Goal: Communication & Community: Answer question/provide support

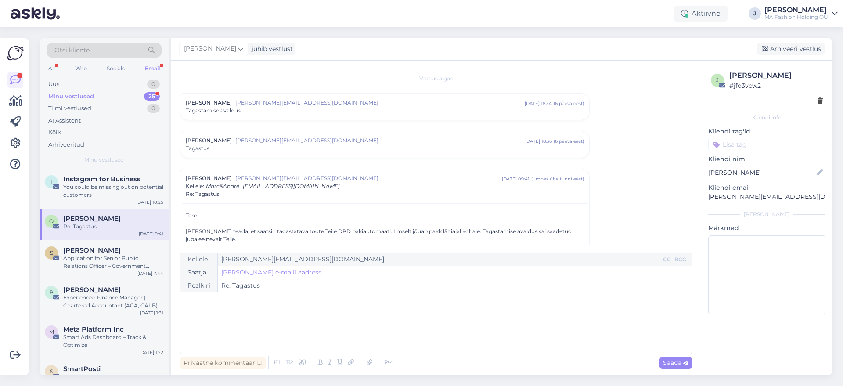
click at [141, 100] on div "Minu vestlused 25" at bounding box center [104, 96] width 115 height 12
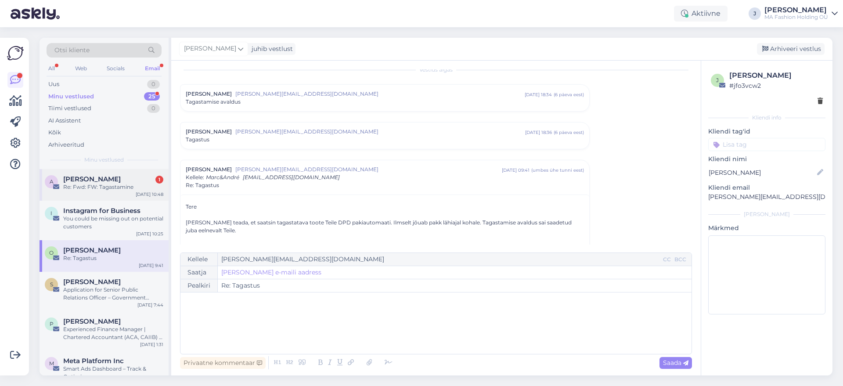
click at [90, 187] on div "Re: Fwd: FW: Tagastamine" at bounding box center [113, 187] width 100 height 8
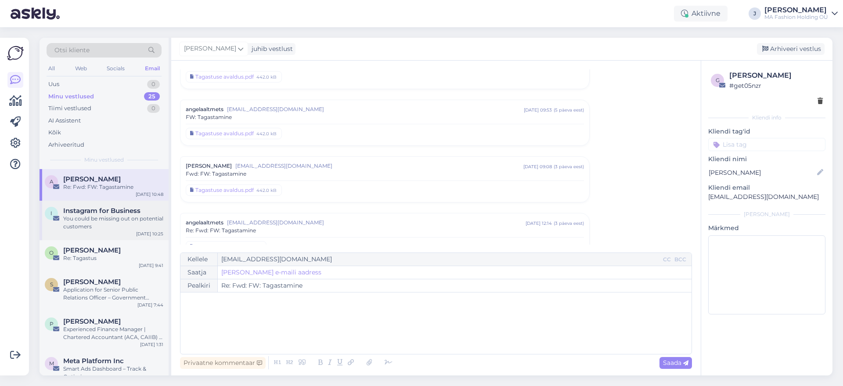
click at [103, 213] on span "Instagram for Business" at bounding box center [101, 211] width 77 height 8
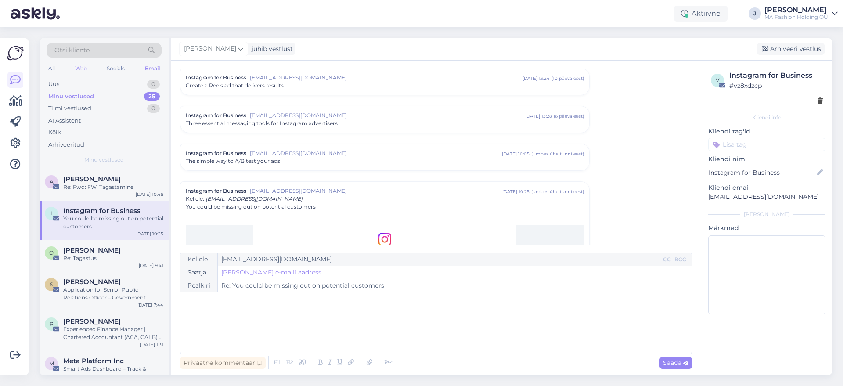
click at [83, 73] on div "Web" at bounding box center [80, 68] width 15 height 11
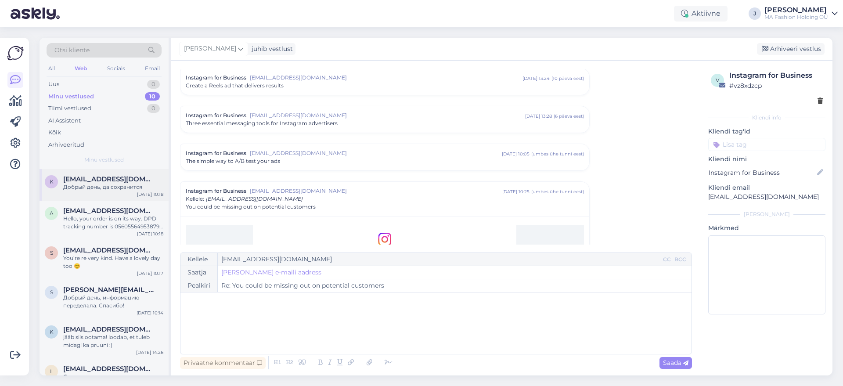
click at [107, 186] on div "Добрый день, да сохранится" at bounding box center [113, 187] width 100 height 8
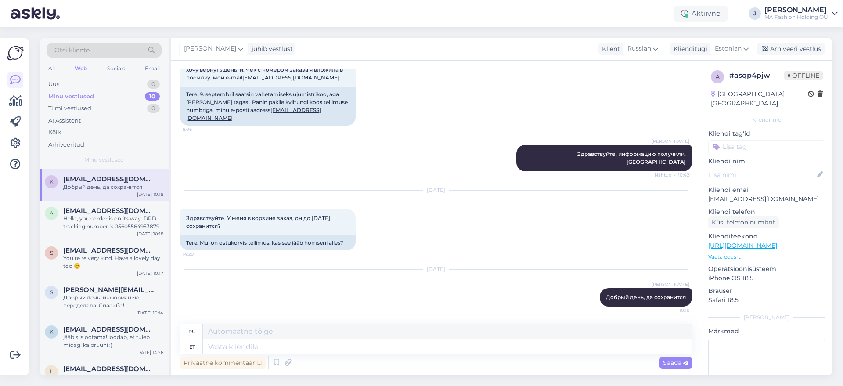
scroll to position [448, 0]
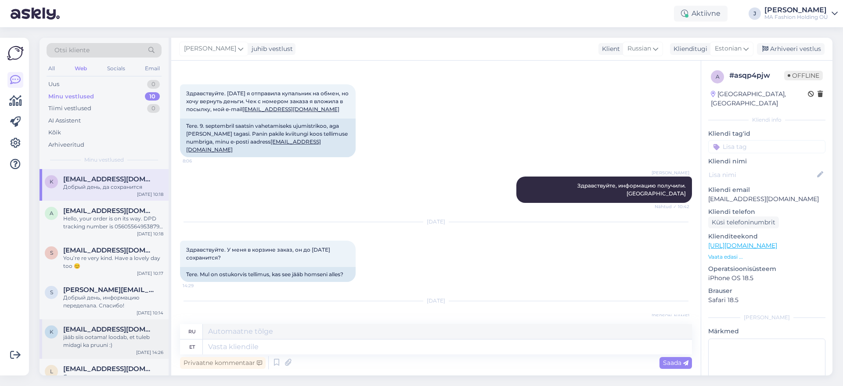
click at [102, 320] on div "k [EMAIL_ADDRESS][DOMAIN_NAME] jääb siis ootama! loodab, et tuleb midagi ka pru…" at bounding box center [104, 339] width 129 height 40
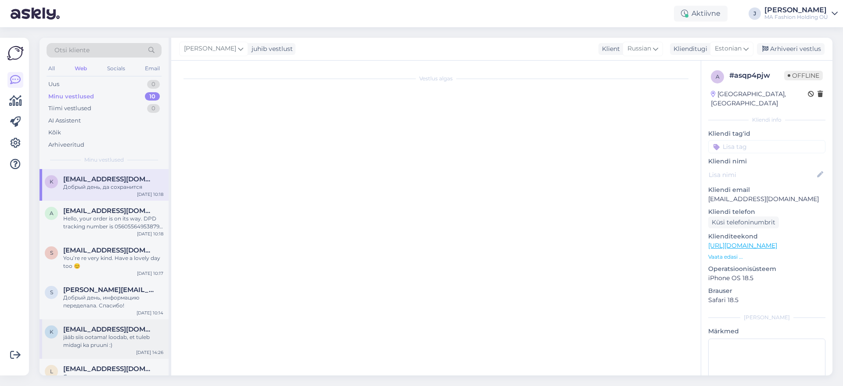
scroll to position [233, 0]
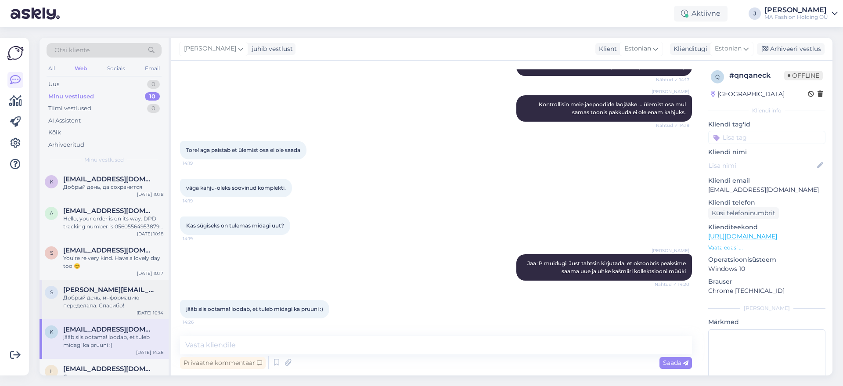
click at [113, 311] on div "S [PERSON_NAME][EMAIL_ADDRESS][DOMAIN_NAME] Добрый день, информацию переделала.…" at bounding box center [104, 300] width 129 height 40
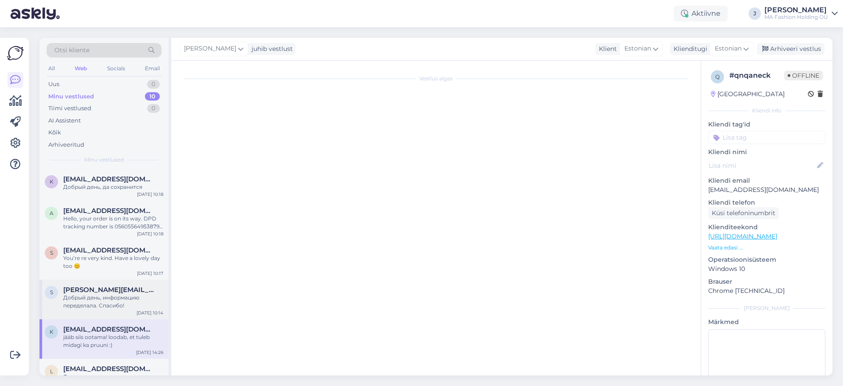
scroll to position [0, 0]
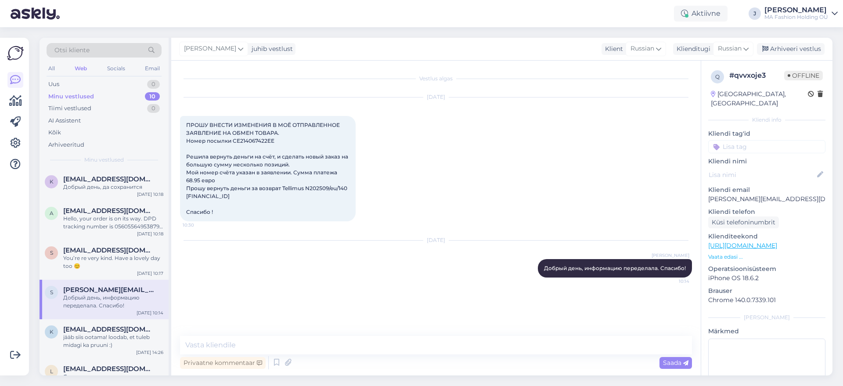
click at [248, 142] on span "ПРОШУ ВНЕСТИ ИЗМЕНЕНИЯ В МОЁ ОТПРАВЛЕННОЕ ЗАЯВЛЕНИЕ НА ОБМЕН ТОВАРА. Номер посы…" at bounding box center [267, 169] width 163 height 94
copy span "CE214067422EE"
click at [155, 73] on div "Email" at bounding box center [152, 68] width 18 height 11
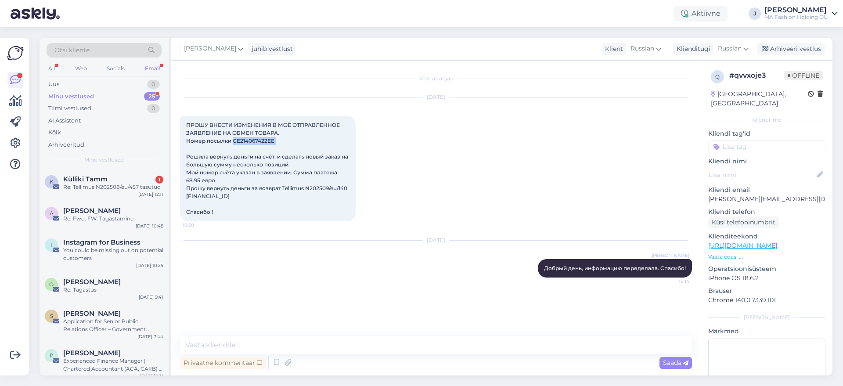
click at [130, 101] on div "Minu vestlused 25" at bounding box center [104, 96] width 115 height 12
click at [119, 167] on div "Otsi kliente All Web Socials Email Uus 0 Minu vestlused 25 Tiimi vestlused 0 AI…" at bounding box center [104, 103] width 129 height 131
click at [118, 174] on div "K Külliki Tamm 1 Re: Tellimus N202508/eu/457 tasutud [DATE] 12:11" at bounding box center [104, 185] width 129 height 32
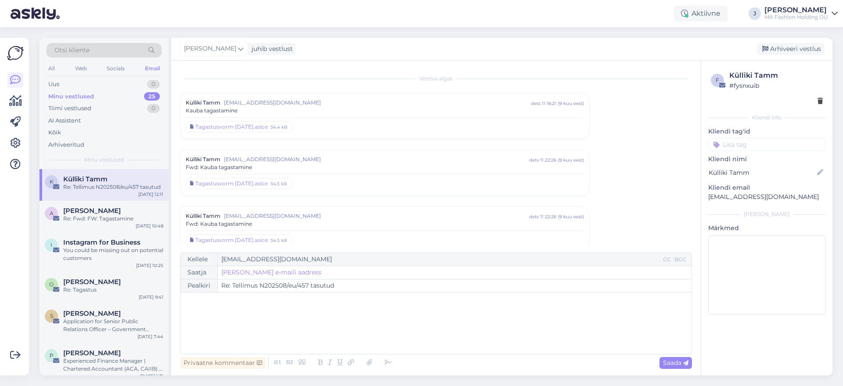
scroll to position [216, 0]
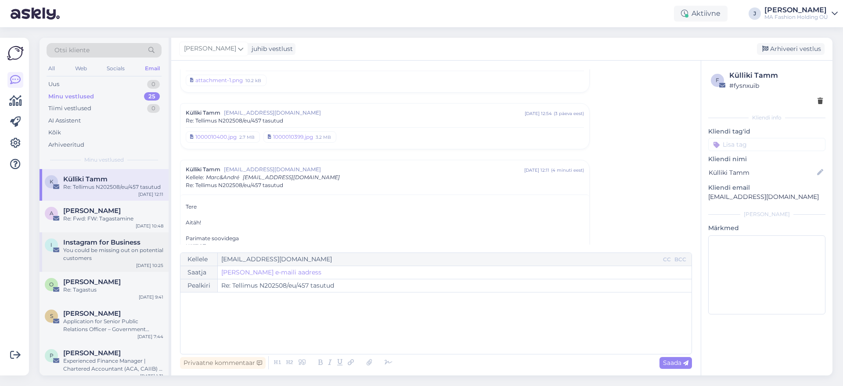
click at [128, 260] on div "You could be missing out on potential customers" at bounding box center [113, 254] width 100 height 16
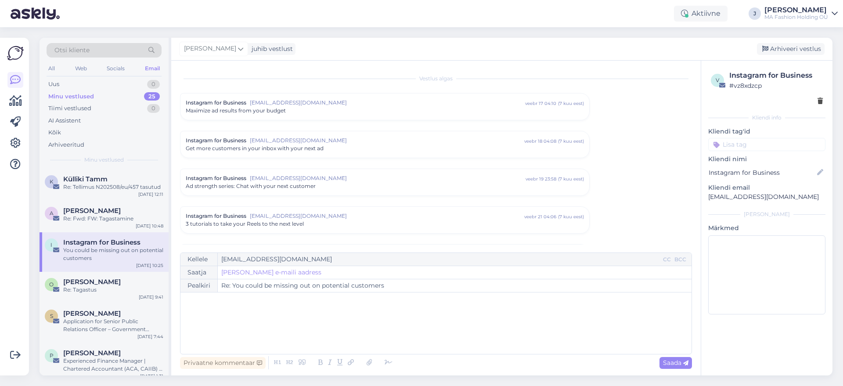
scroll to position [3650, 0]
